Goal: Contribute content: Add original content to the website for others to see

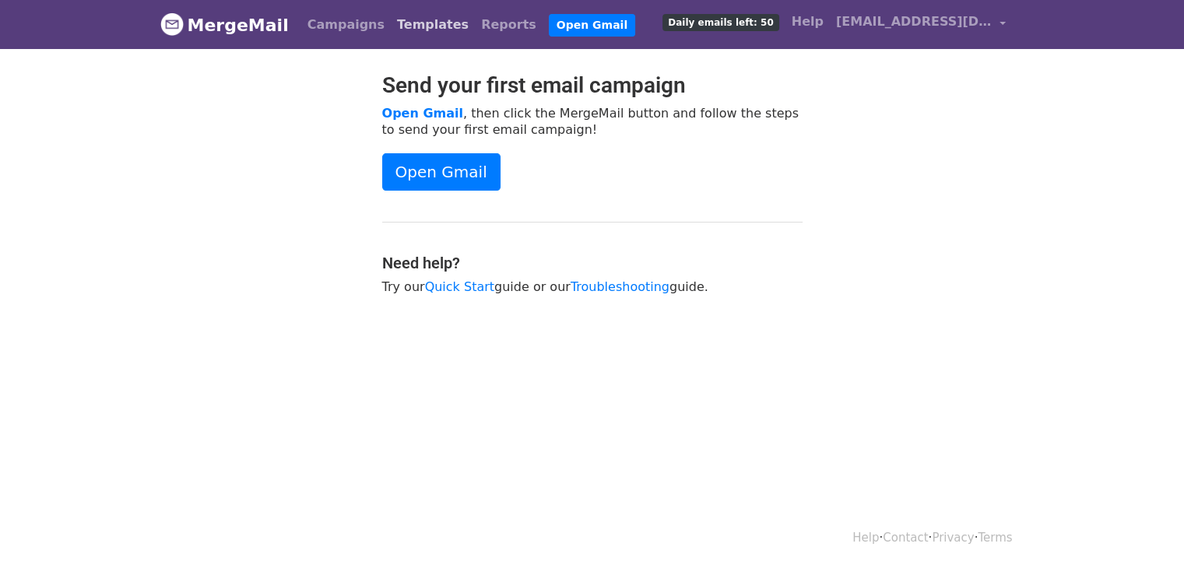
click at [391, 30] on link "Templates" at bounding box center [433, 24] width 84 height 31
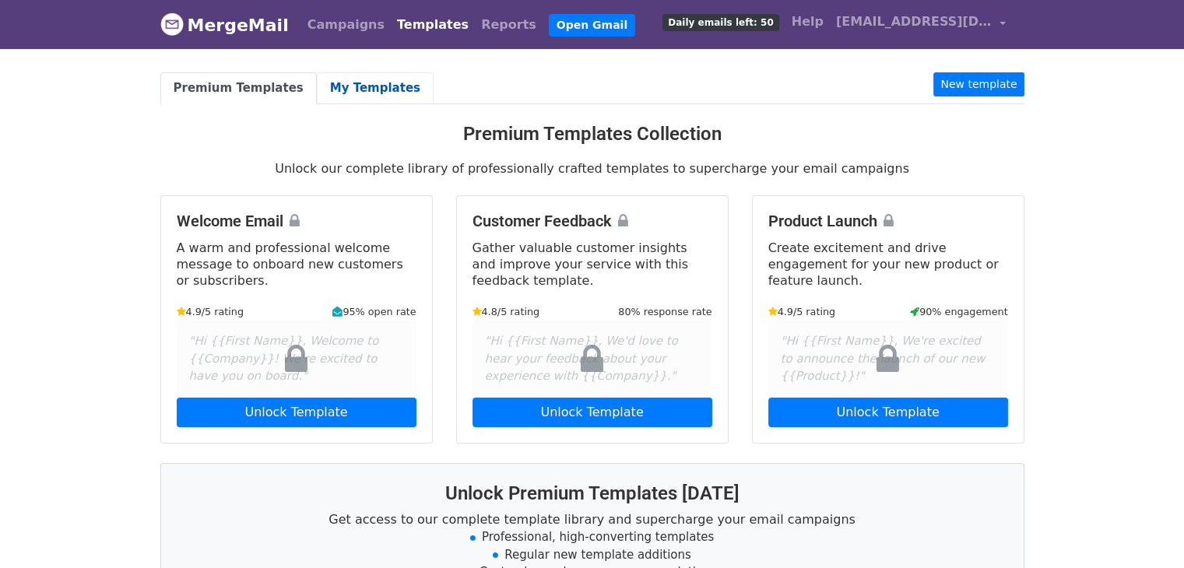
click at [362, 87] on link "My Templates" at bounding box center [375, 88] width 117 height 32
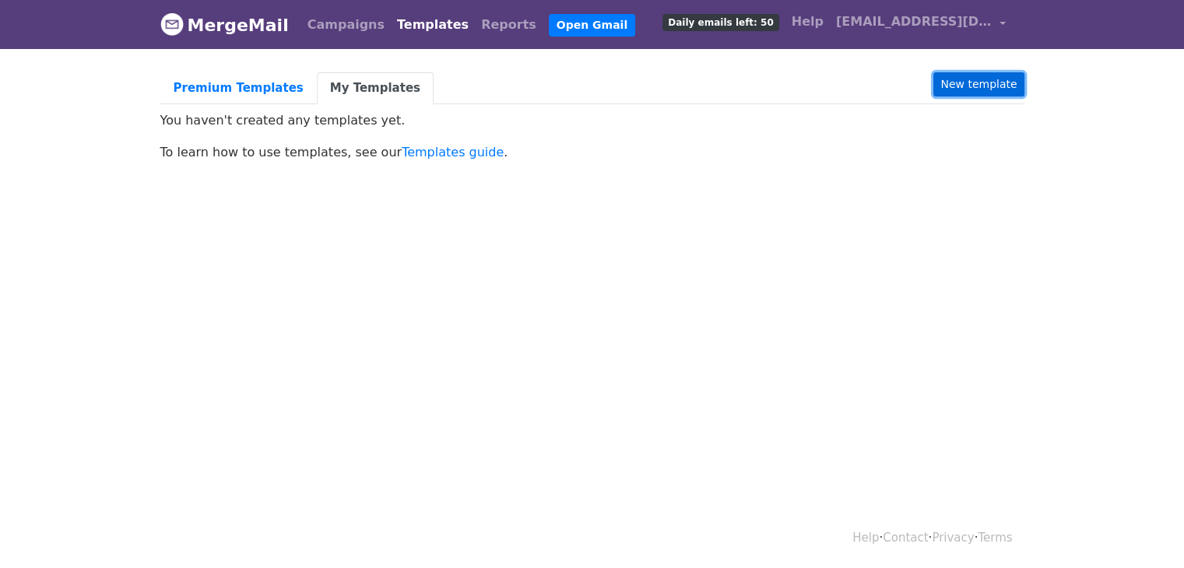
click at [994, 72] on link "New template" at bounding box center [978, 84] width 90 height 24
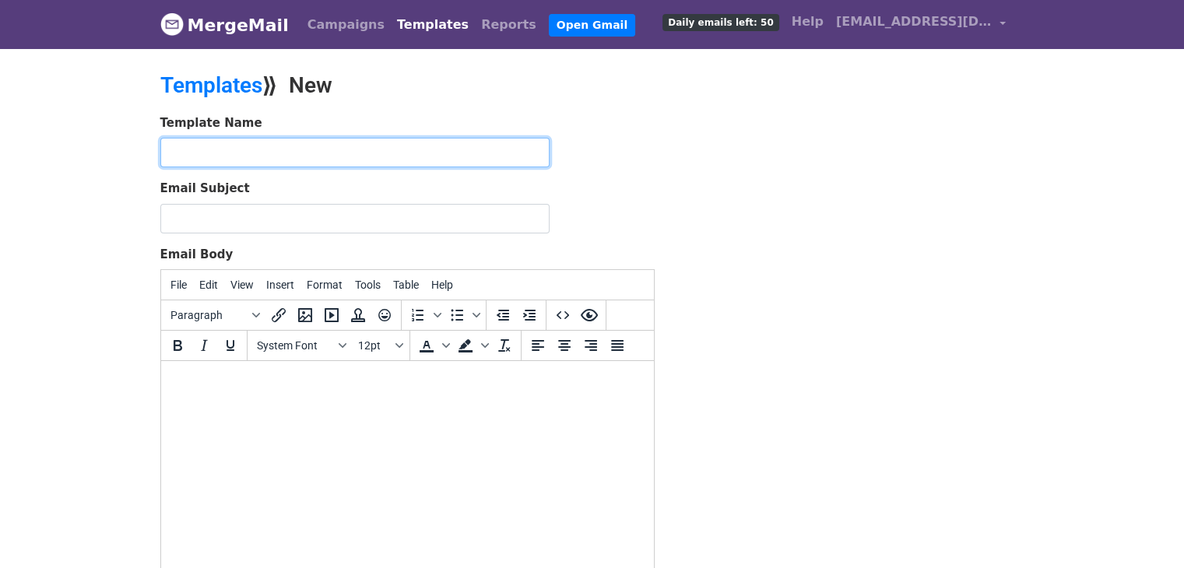
click at [324, 146] on input "text" at bounding box center [354, 153] width 389 height 30
type input "C"
type input "VERVE City Walk"
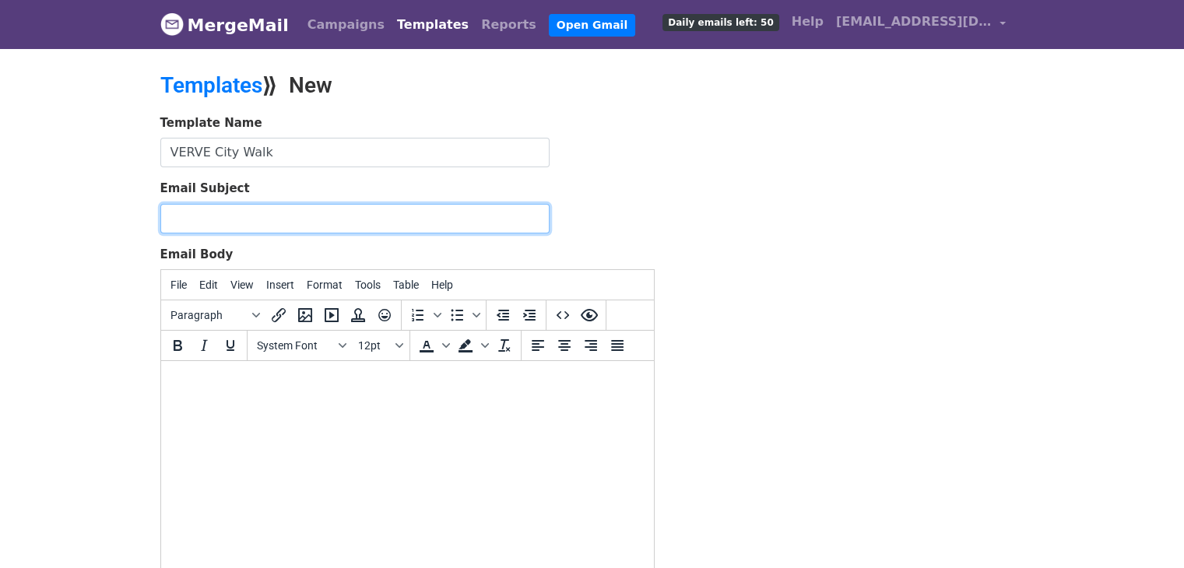
paste input "Burj Khalifa Views | Lowest Price 1-BR in City Walk"
type input "Burj Khalifa Views | Lowest Price 1-BR in City Walk"
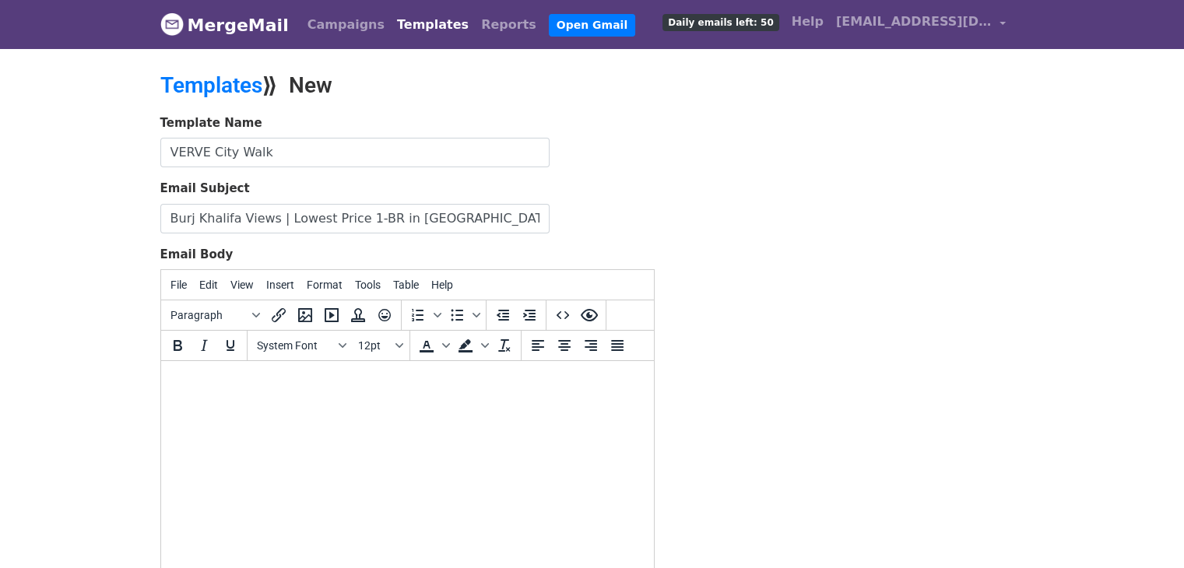
click at [603, 173] on form "Template Name VERVE City Walk Email Subject Burj Khalifa Views | Lowest Price 1…" at bounding box center [407, 388] width 494 height 548
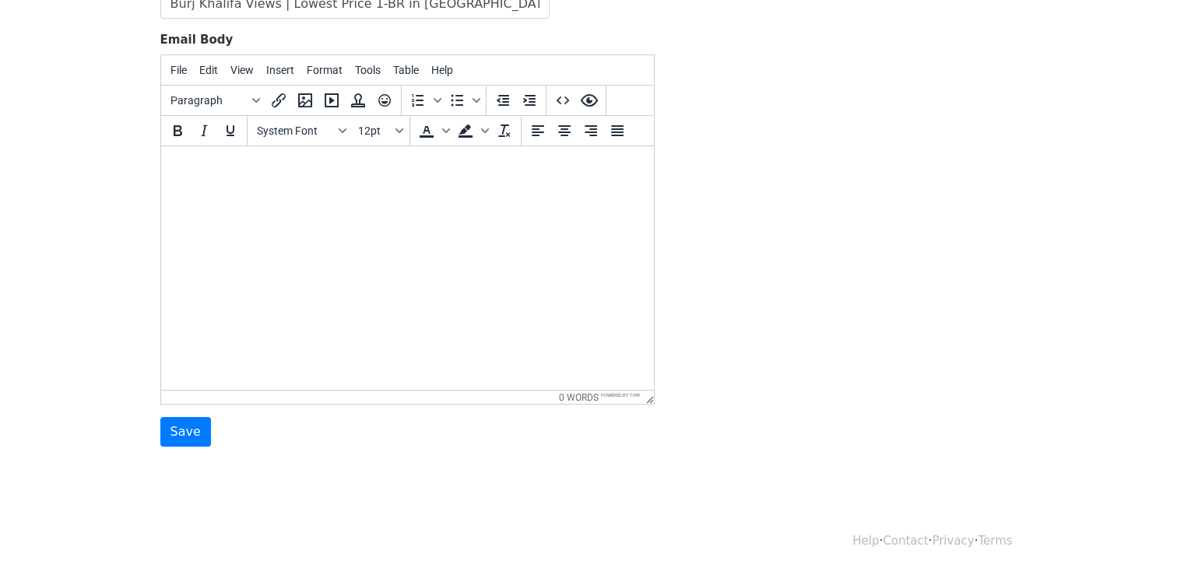
scroll to position [218, 0]
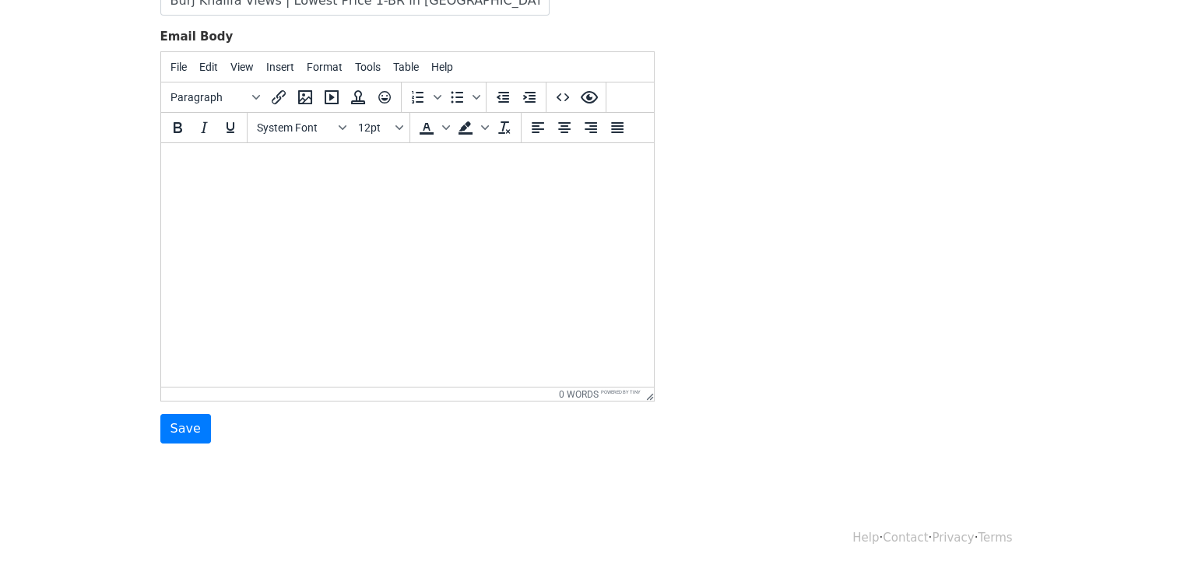
click at [401, 185] on html at bounding box center [406, 164] width 493 height 42
paste body
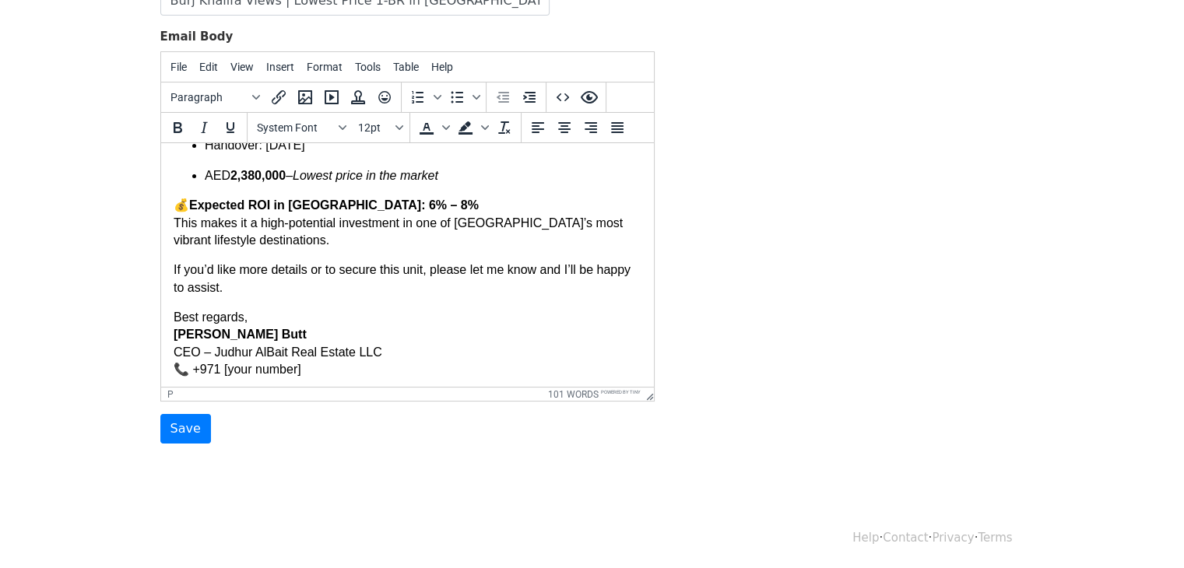
scroll to position [189, 0]
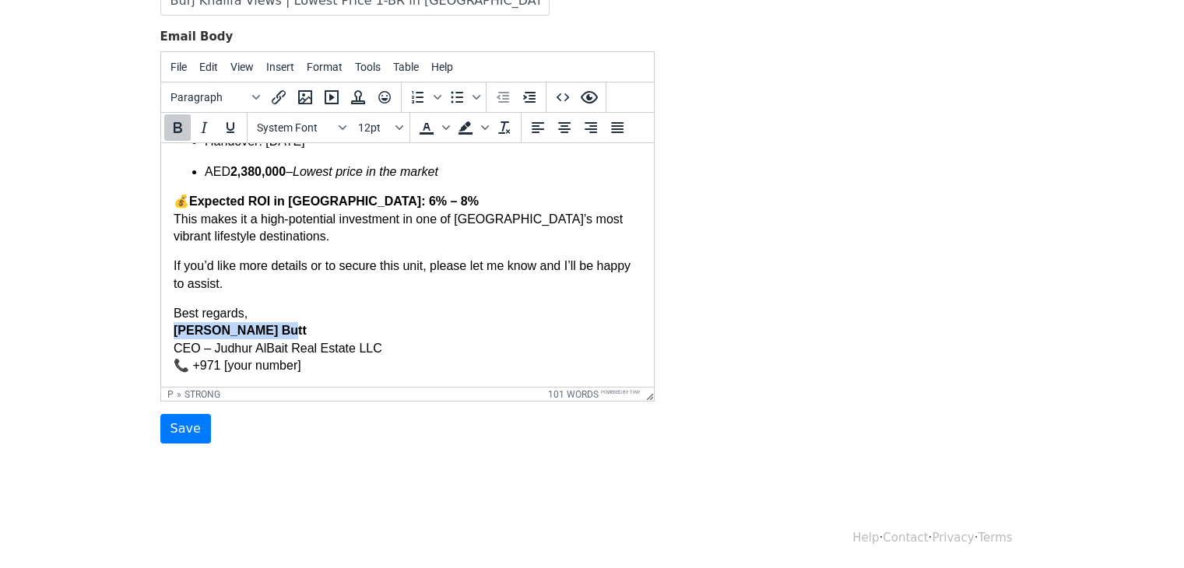
drag, startPoint x: 283, startPoint y: 332, endPoint x: 164, endPoint y: 325, distance: 118.5
click at [164, 325] on html "Dear [Client’s Name], I’m pleased to share an excellent investment opportunity …" at bounding box center [406, 171] width 493 height 434
drag, startPoint x: 396, startPoint y: 354, endPoint x: 136, endPoint y: 354, distance: 260.0
click at [160, 354] on html "Dear [Client’s Name], I’m pleased to share an excellent investment opportunity …" at bounding box center [406, 171] width 493 height 434
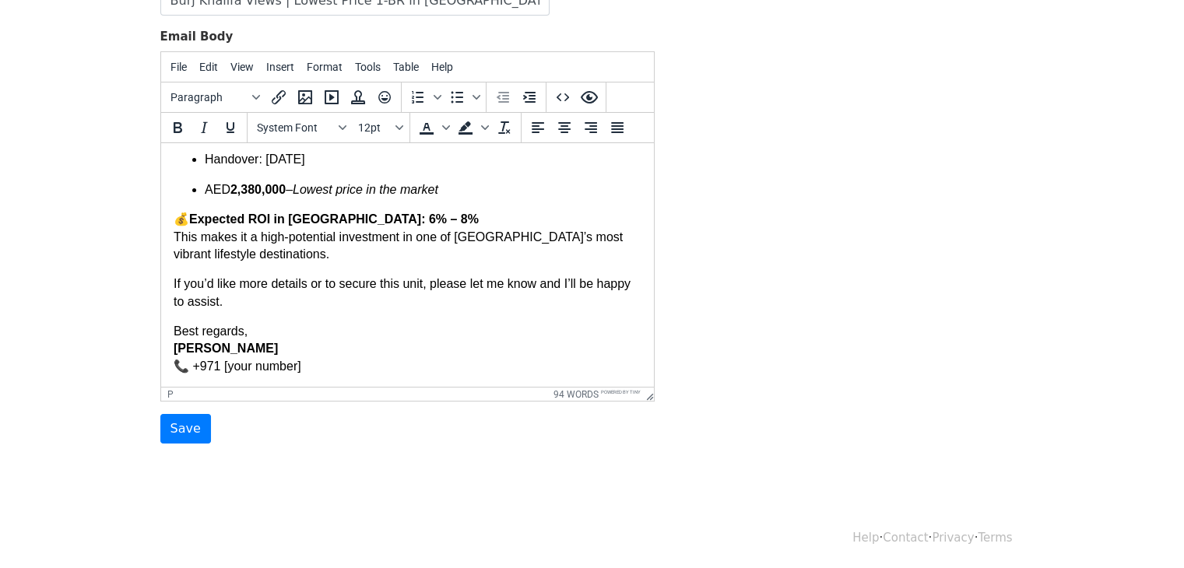
drag, startPoint x: 309, startPoint y: 367, endPoint x: 177, endPoint y: 505, distance: 191.6
click at [160, 379] on html "Dear [Client’s Name], I’m pleased to share an excellent investment opportunity …" at bounding box center [406, 180] width 493 height 416
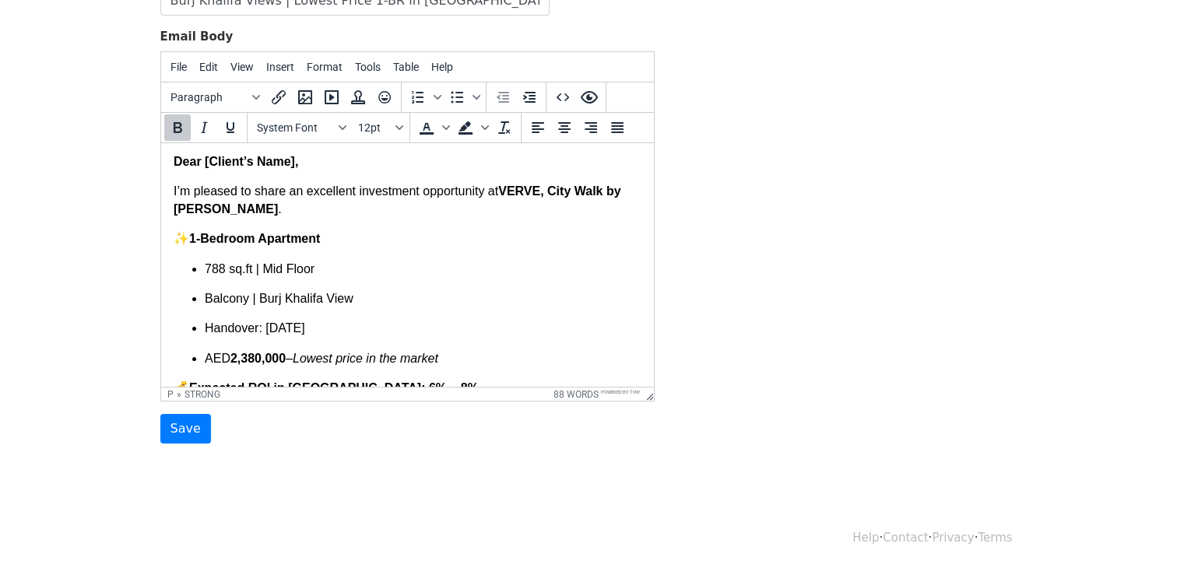
scroll to position [0, 0]
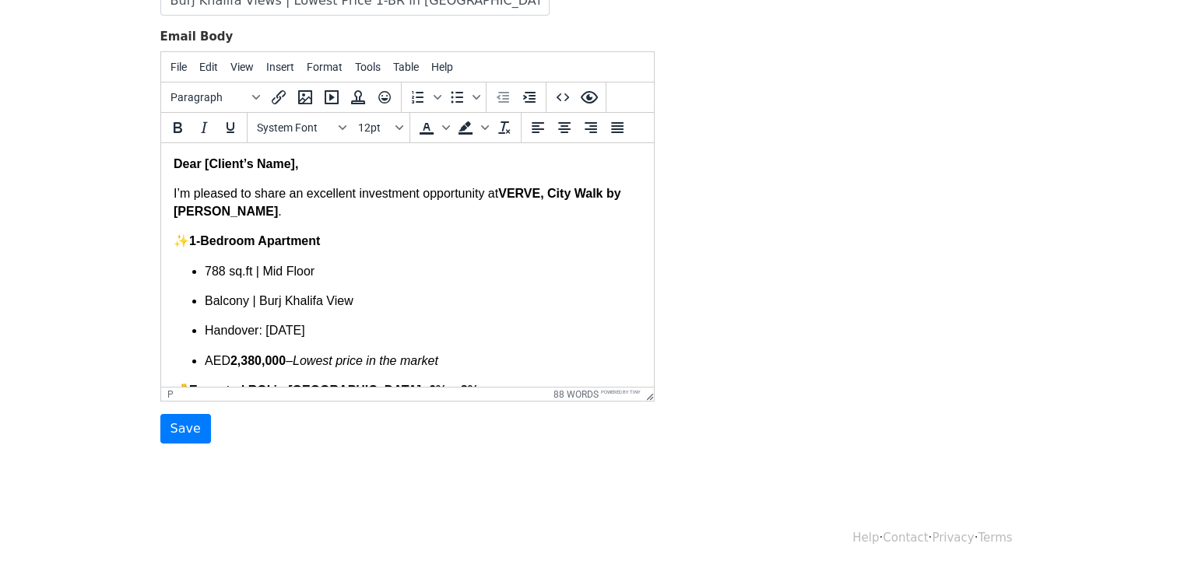
click at [192, 241] on p "✨ 1-Bedroom Apartment" at bounding box center [407, 241] width 468 height 17
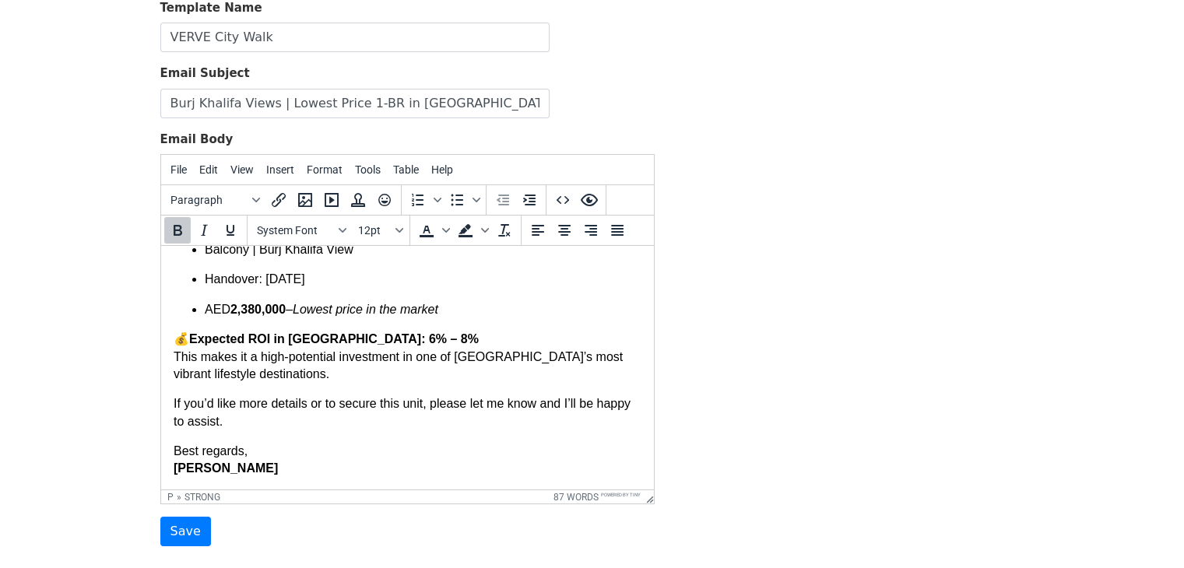
scroll to position [140, 0]
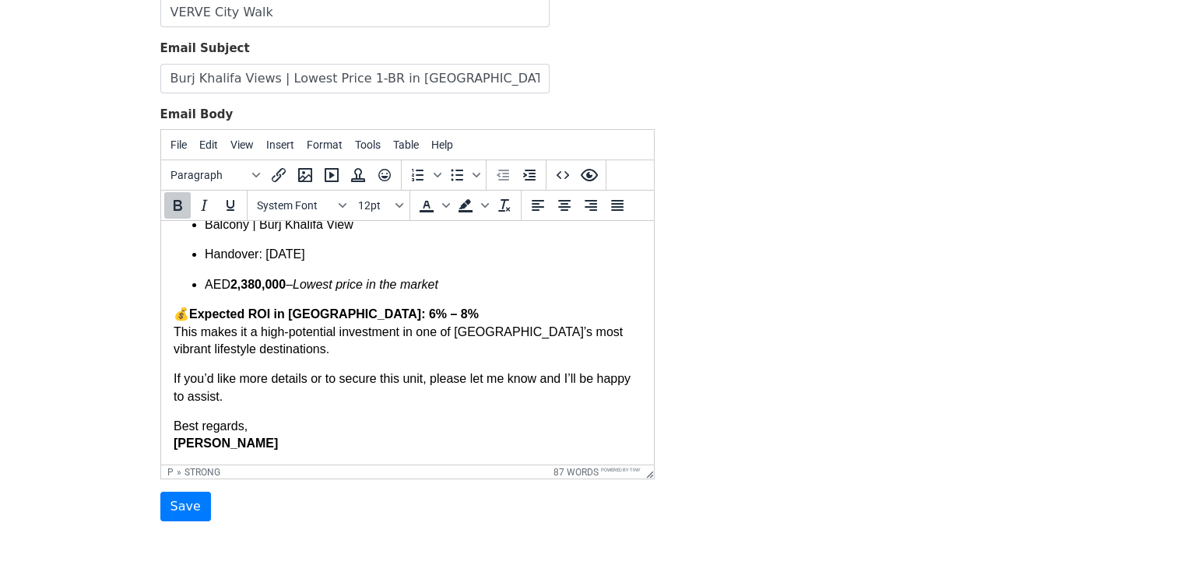
drag, startPoint x: 182, startPoint y: 316, endPoint x: 214, endPoint y: 332, distance: 35.5
click at [183, 316] on p "💰 Expected ROI in City Walk: 6% – 8% This makes it a high-potential investment …" at bounding box center [407, 332] width 468 height 52
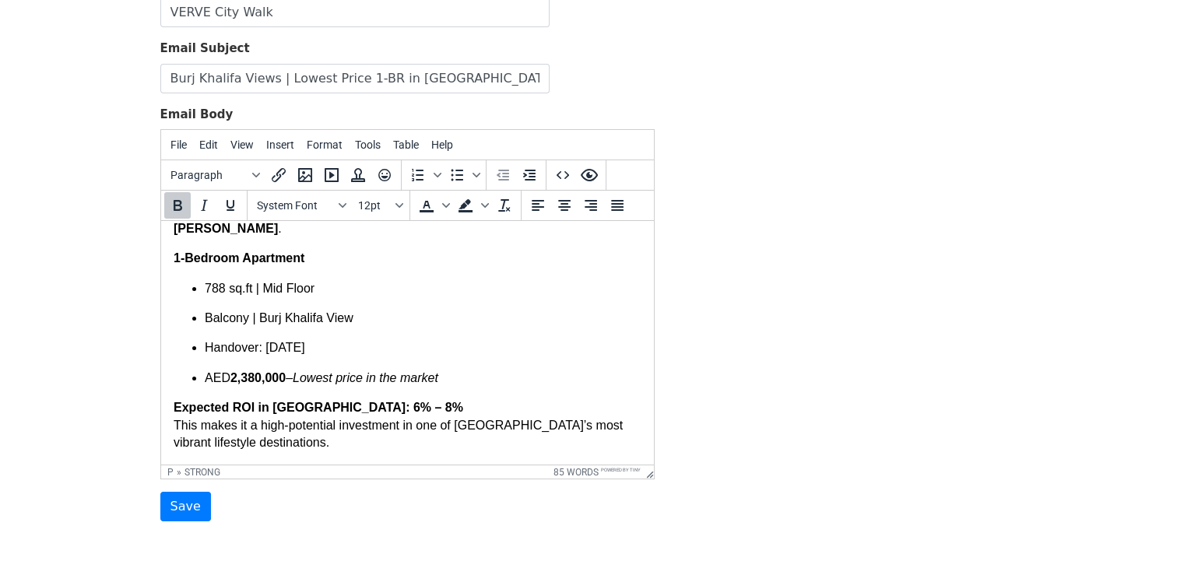
scroll to position [154, 0]
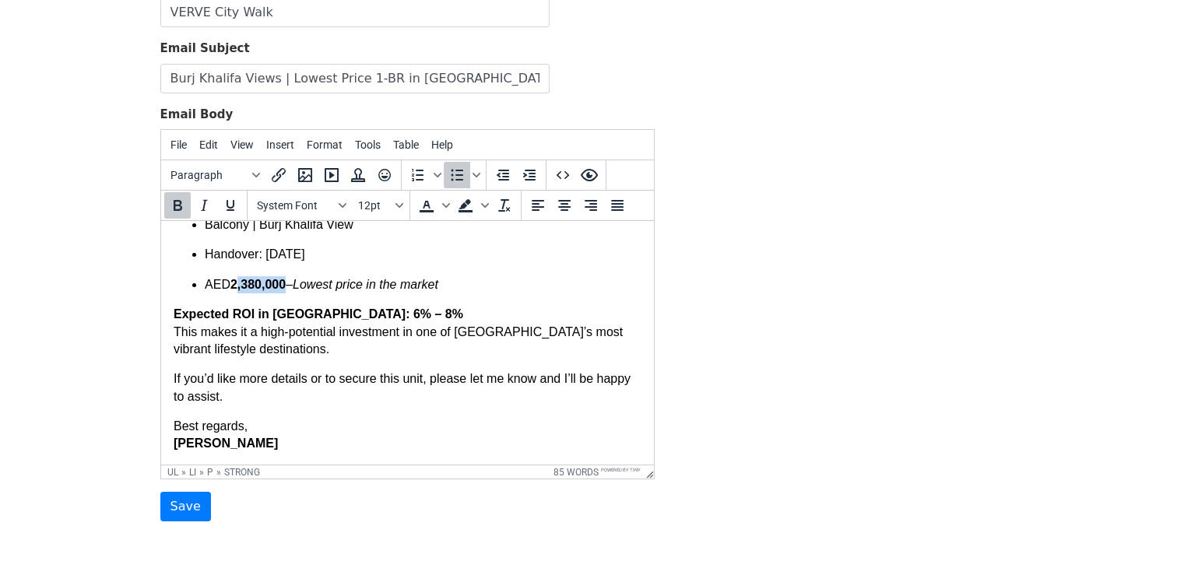
drag, startPoint x: 286, startPoint y: 283, endPoint x: 237, endPoint y: 289, distance: 49.3
click at [237, 289] on p "AED 2,380,000 – Lowest price in the market" at bounding box center [422, 284] width 437 height 17
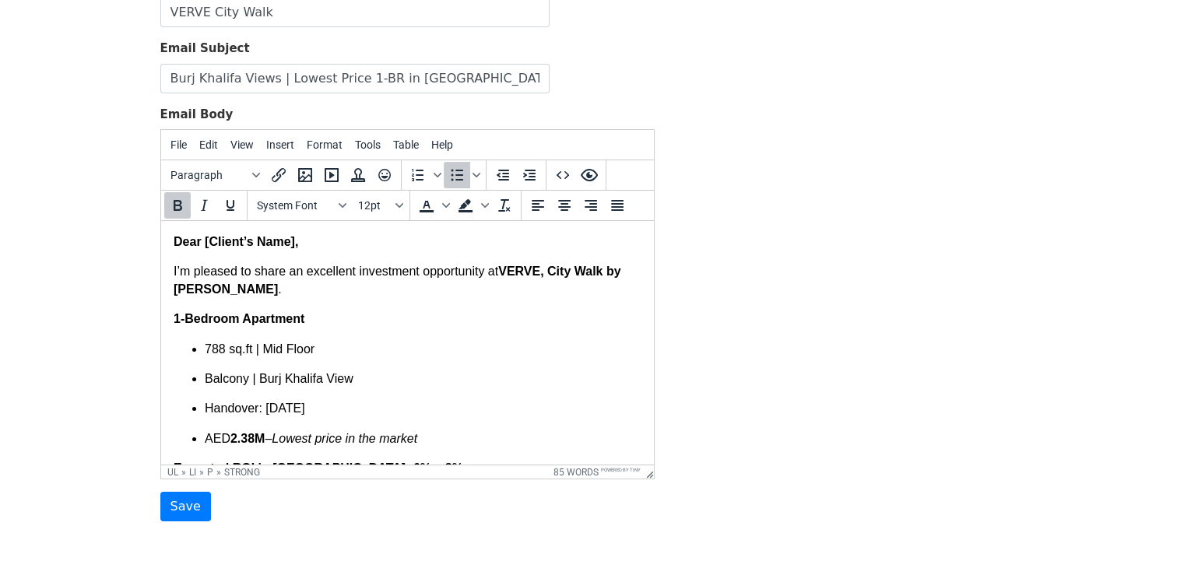
scroll to position [0, 0]
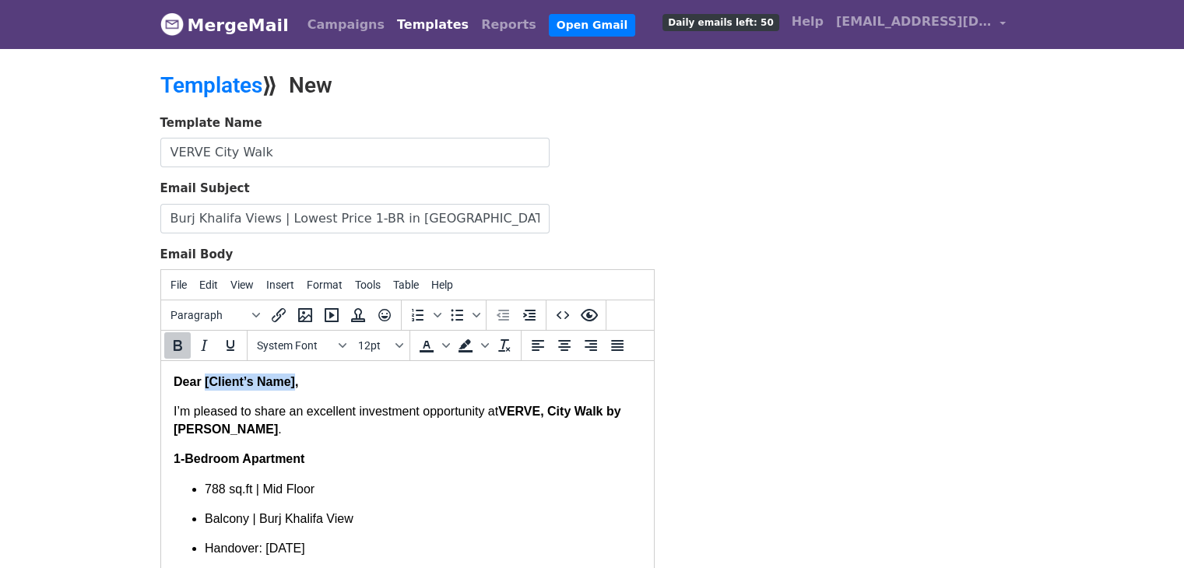
drag, startPoint x: 292, startPoint y: 384, endPoint x: 217, endPoint y: 393, distance: 75.2
click at [205, 388] on strong "Dear [Client’s Name]," at bounding box center [235, 381] width 125 height 13
click at [307, 391] on body "Dear {{First Name}} , I’m pleased to share an excellent investment opportunity …" at bounding box center [407, 561] width 468 height 374
click at [292, 385] on strong "Dear [Client’s Name]," at bounding box center [235, 381] width 125 height 13
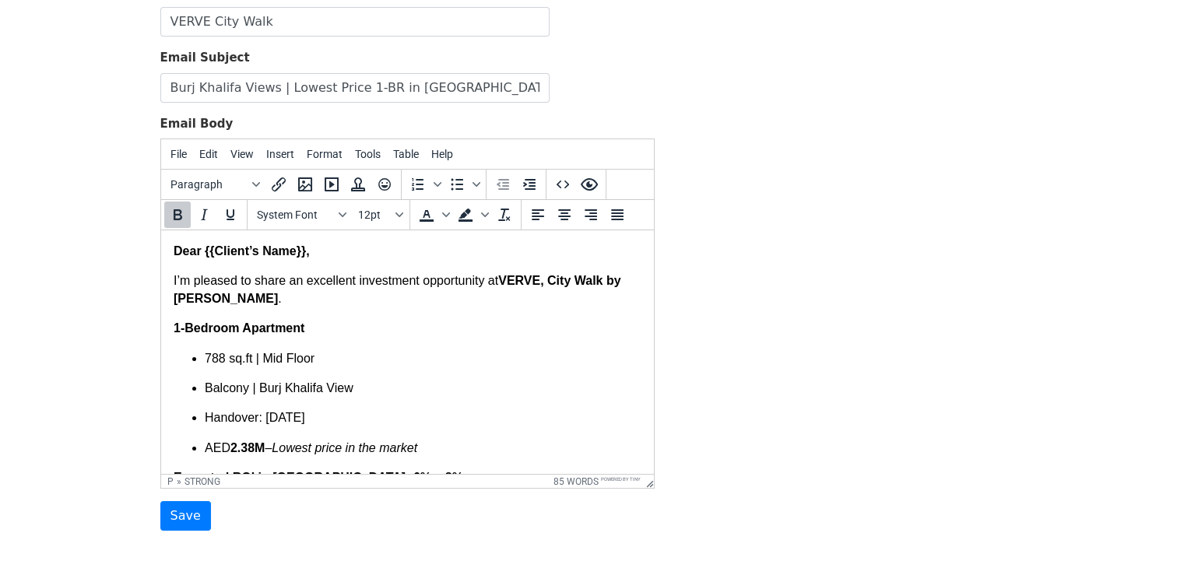
scroll to position [218, 0]
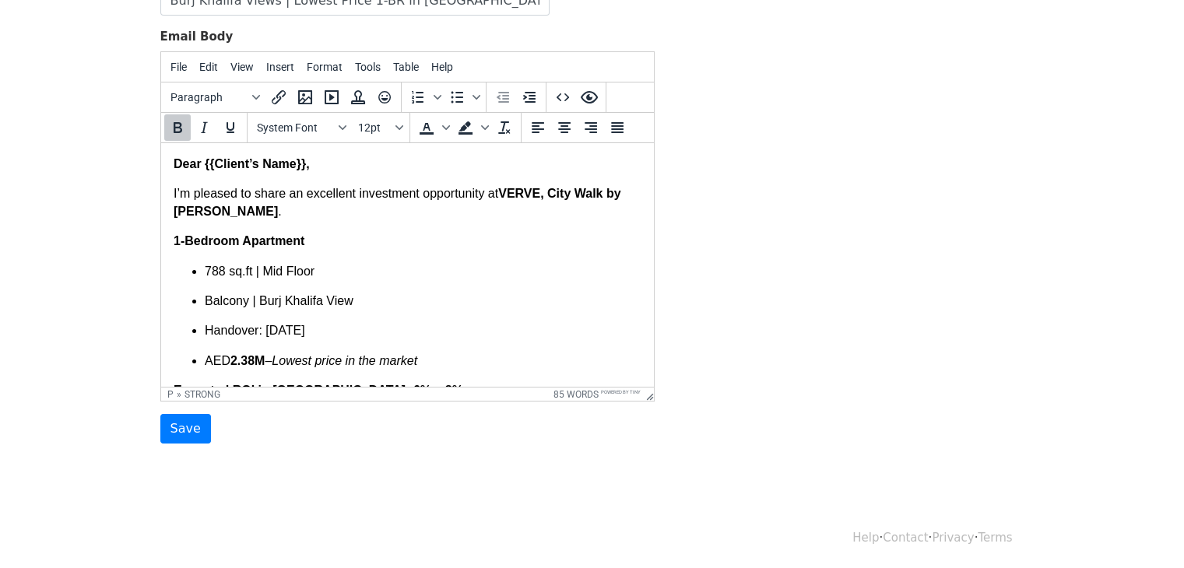
click at [254, 163] on strong "Dear {{Client’s Name}}," at bounding box center [241, 163] width 136 height 13
click at [185, 427] on input "Save" at bounding box center [185, 429] width 51 height 30
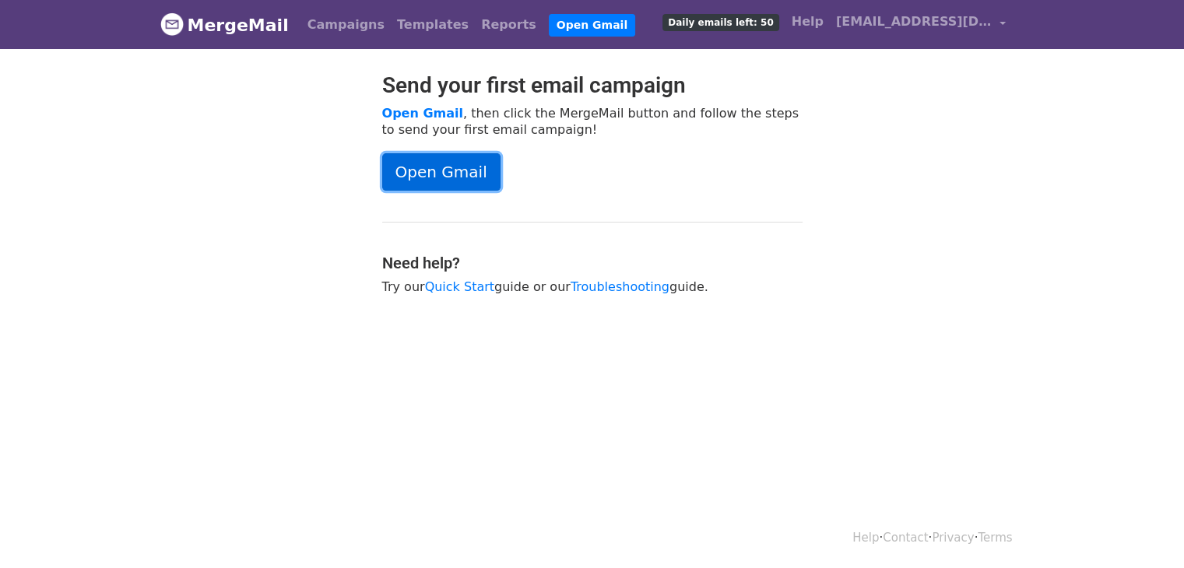
click at [471, 168] on link "Open Gmail" at bounding box center [441, 171] width 118 height 37
click at [301, 30] on link "Campaigns" at bounding box center [346, 24] width 90 height 31
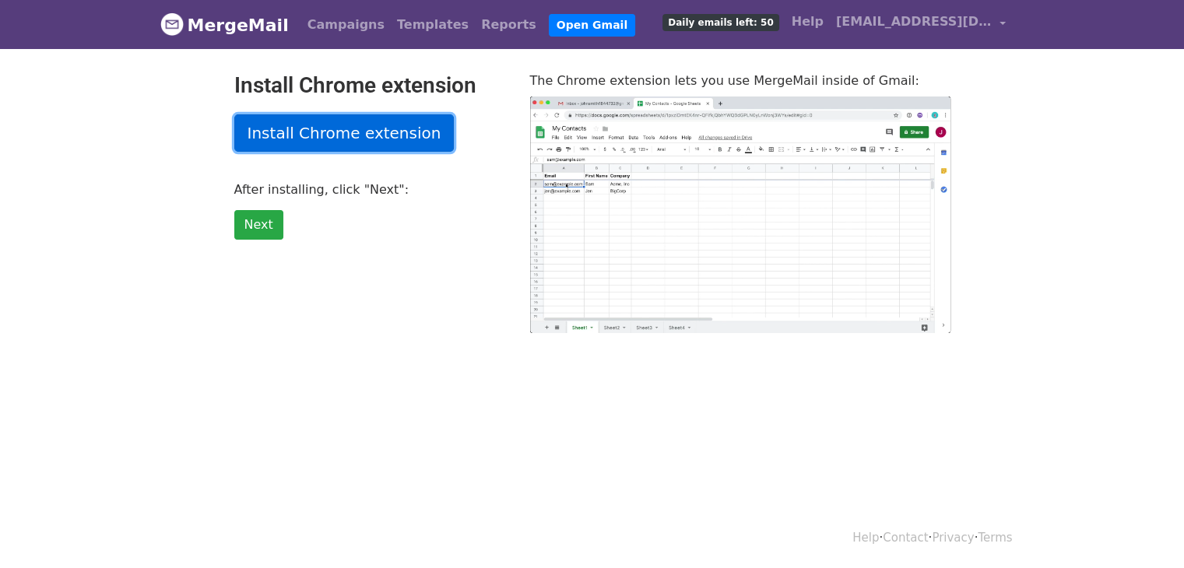
click at [293, 141] on link "Install Chrome extension" at bounding box center [344, 132] width 220 height 37
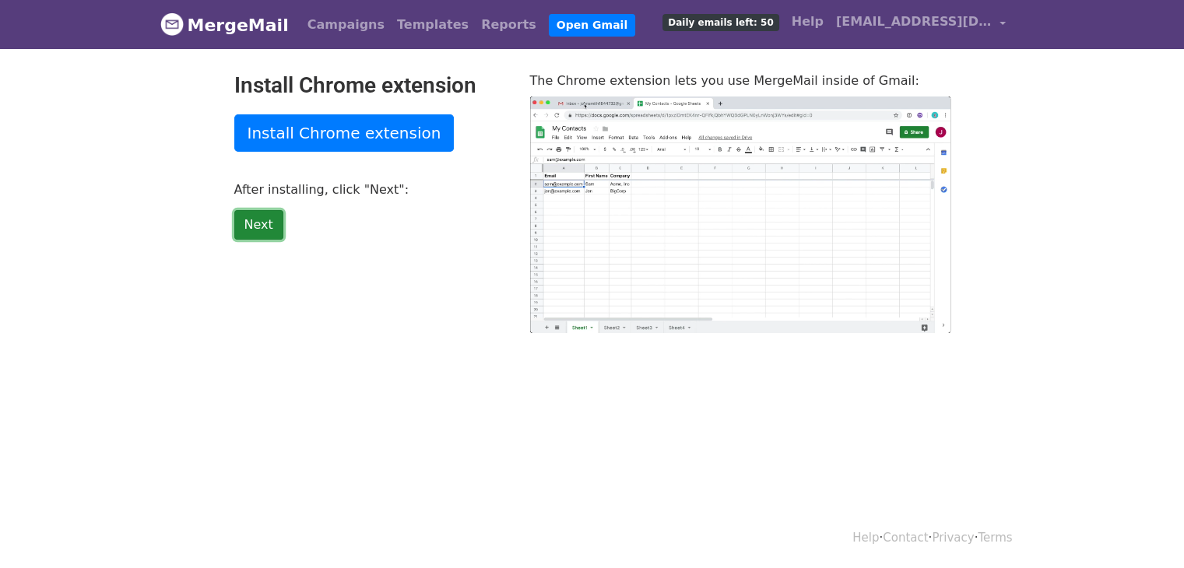
click at [252, 231] on link "Next" at bounding box center [258, 225] width 49 height 30
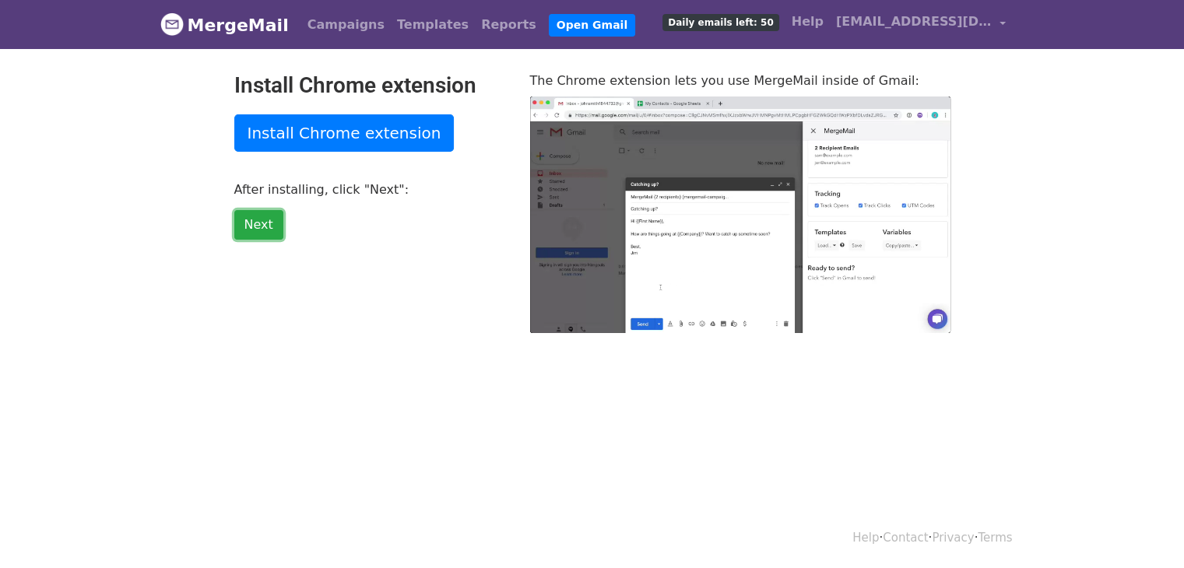
type input "21.61"
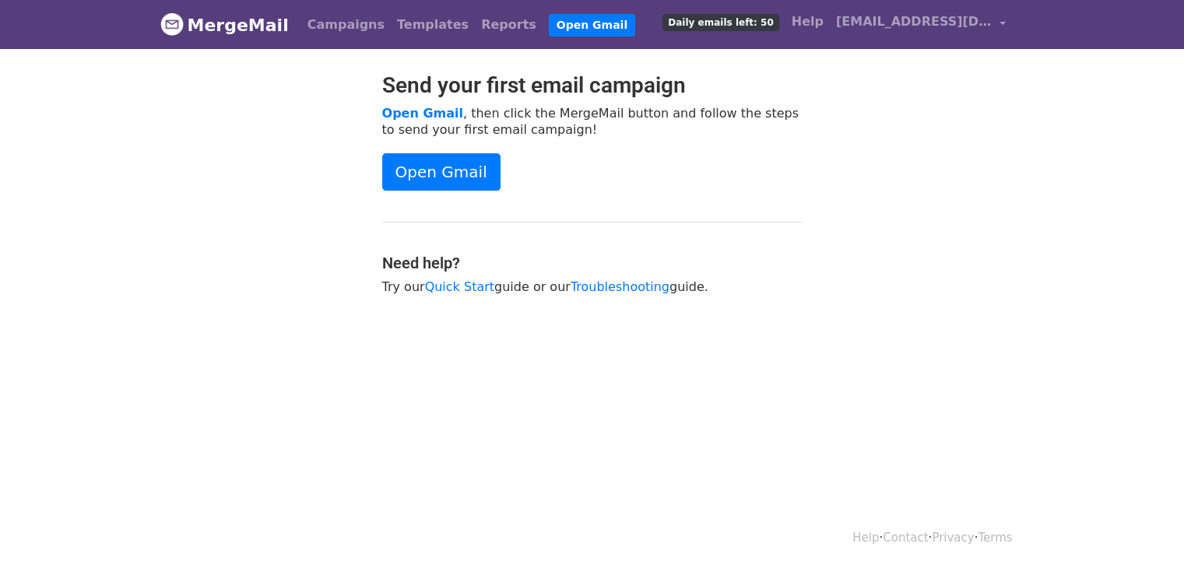
click at [246, 9] on link "MergeMail" at bounding box center [224, 25] width 128 height 33
